Goal: Task Accomplishment & Management: Manage account settings

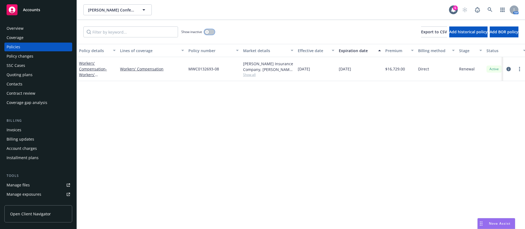
click at [208, 31] on div "button" at bounding box center [207, 32] width 4 height 4
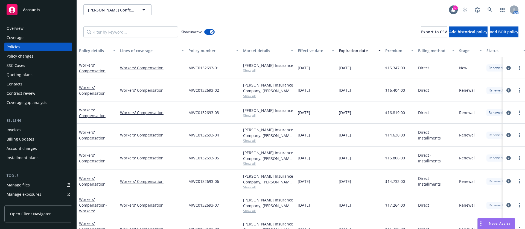
click at [360, 50] on div "Expiration date" at bounding box center [357, 51] width 36 height 6
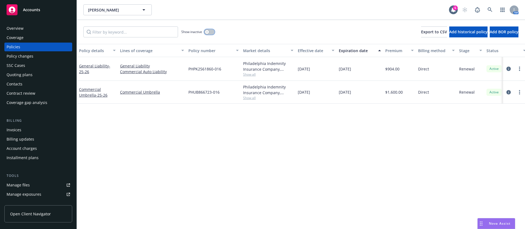
click at [209, 33] on button "button" at bounding box center [209, 31] width 10 height 5
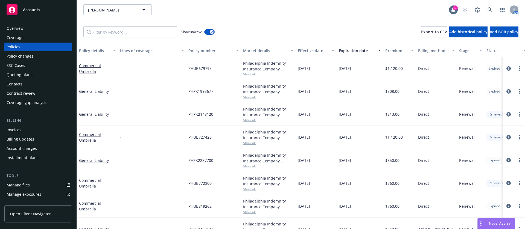
click at [348, 49] on div "Expiration date" at bounding box center [357, 51] width 36 height 6
